Goal: Information Seeking & Learning: Find specific fact

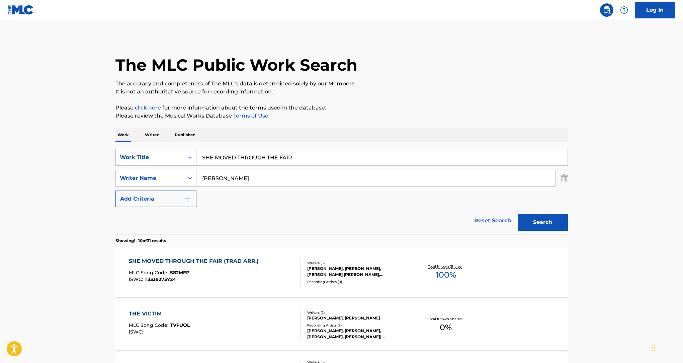
click at [161, 157] on div "Work Title" at bounding box center [150, 157] width 60 height 8
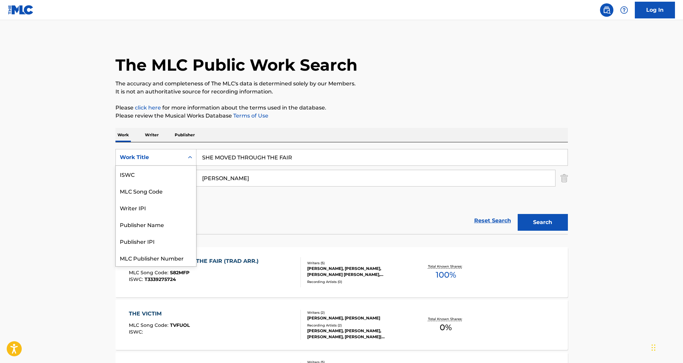
scroll to position [17, 0]
click at [171, 188] on div "Writer IPI" at bounding box center [156, 190] width 80 height 17
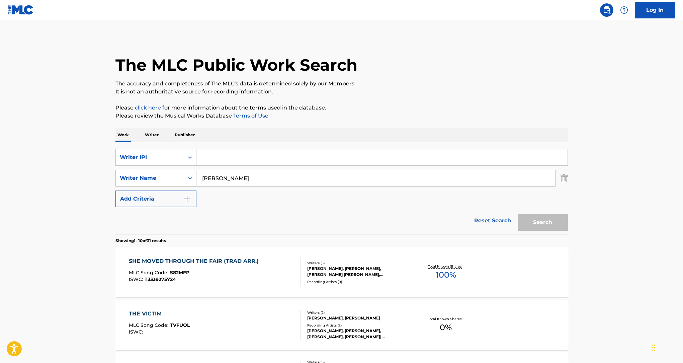
click at [558, 180] on div "SearchWithCriteria294ae4e7-f7f7-4034-94c5-463737a6fd40 Writer Name [PERSON_NAME]" at bounding box center [341, 178] width 453 height 17
click at [561, 178] on img "Search Form" at bounding box center [564, 178] width 7 height 17
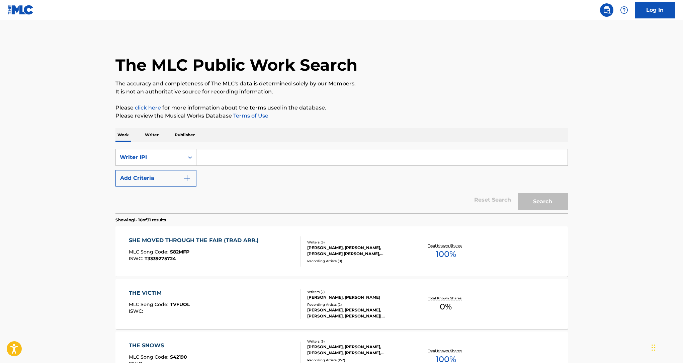
click at [469, 160] on input "Search Form" at bounding box center [382, 157] width 371 height 16
paste input "01147337263"
type input "01147337263"
click at [531, 193] on div "Search" at bounding box center [542, 199] width 54 height 27
click at [532, 186] on div "Search" at bounding box center [542, 199] width 54 height 27
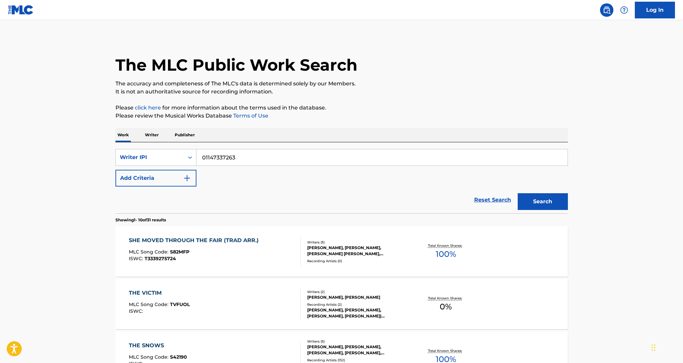
click at [550, 214] on section "Showing 1 - 10 of 31 results" at bounding box center [341, 218] width 453 height 10
click at [546, 206] on button "Search" at bounding box center [543, 201] width 50 height 17
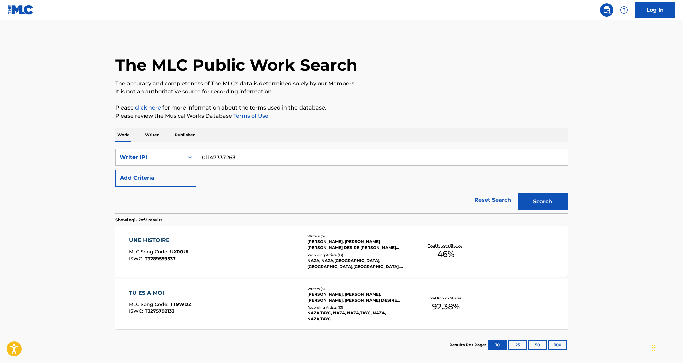
click at [247, 236] on div "UNE HISTOIRE MLC Song Code : UX00UI ISWC : T3289559537" at bounding box center [215, 251] width 172 height 30
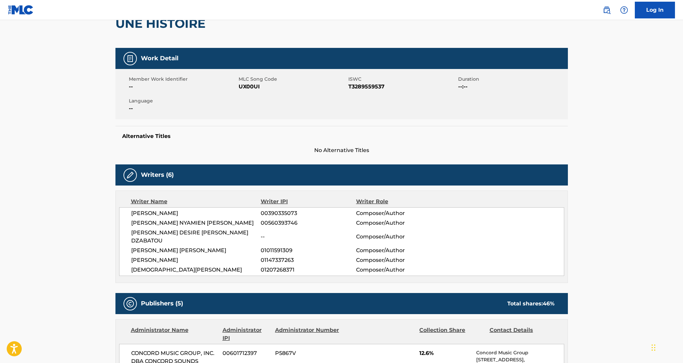
scroll to position [78, 0]
